Goal: Task Accomplishment & Management: Manage account settings

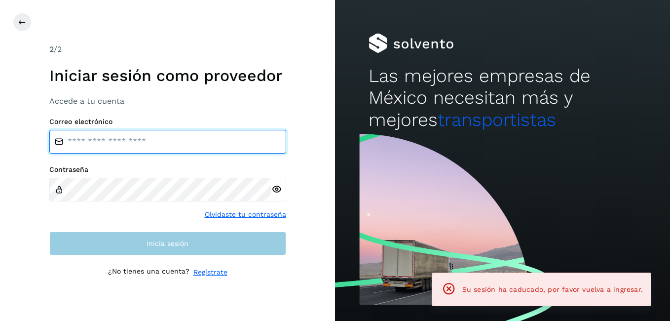
type input "**********"
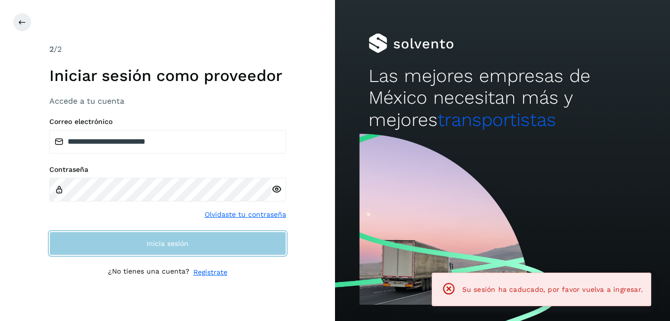
click at [195, 246] on button "Inicia sesión" at bounding box center [167, 243] width 237 height 24
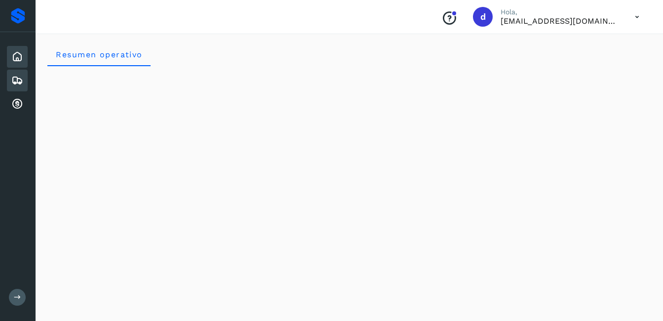
click at [18, 82] on icon at bounding box center [17, 80] width 12 height 12
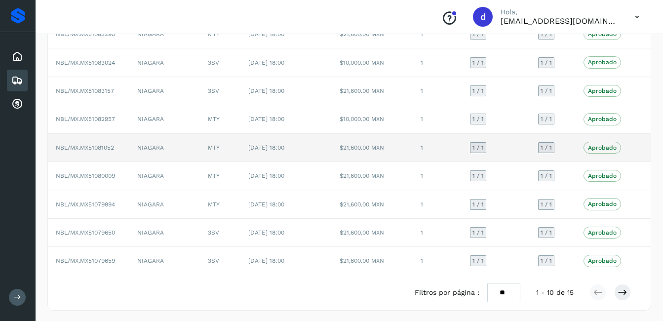
scroll to position [136, 0]
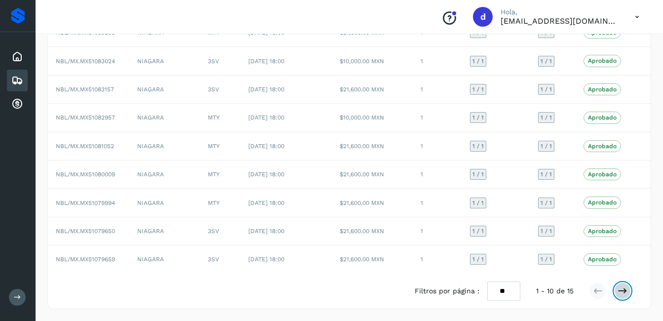
click at [622, 289] on icon at bounding box center [622, 291] width 10 height 10
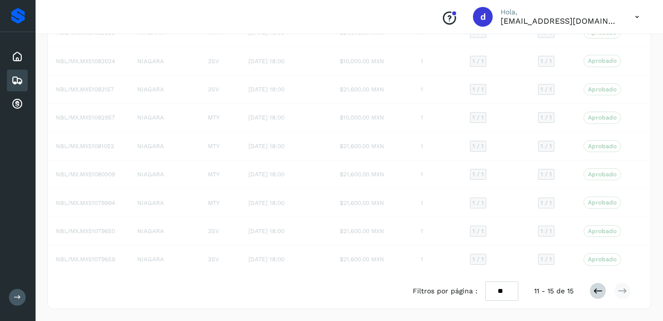
scroll to position [0, 0]
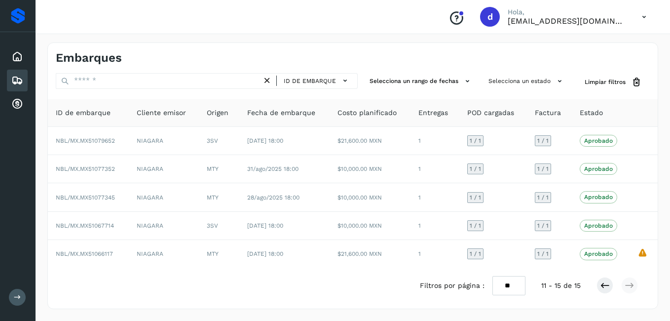
click at [19, 74] on div "Embarques" at bounding box center [17, 81] width 21 height 22
click at [18, 51] on icon at bounding box center [17, 57] width 12 height 12
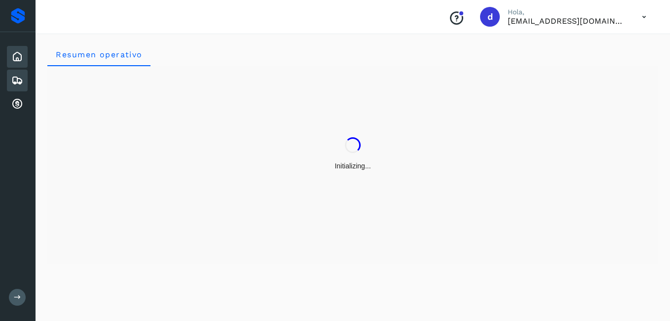
click at [14, 81] on icon at bounding box center [17, 80] width 12 height 12
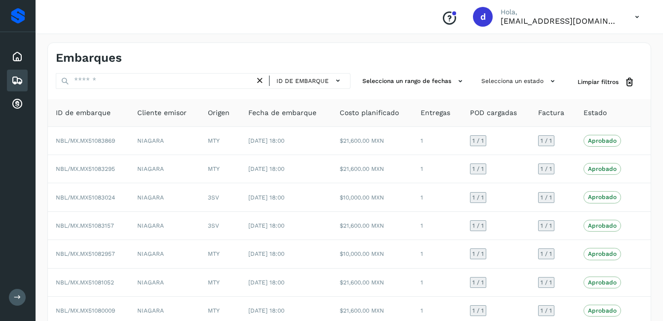
click at [16, 78] on icon at bounding box center [17, 80] width 12 height 12
click at [20, 58] on icon at bounding box center [17, 57] width 12 height 12
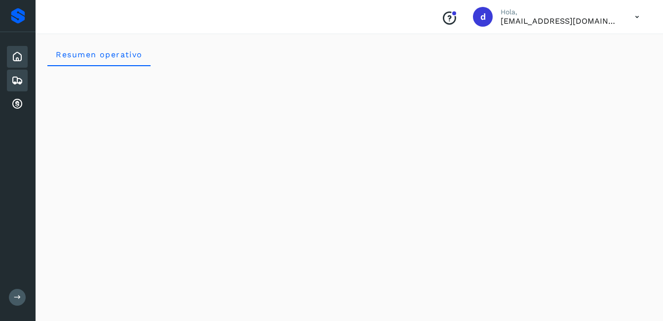
click at [20, 81] on icon at bounding box center [17, 80] width 12 height 12
